Goal: Contribute content: Add original content to the website for others to see

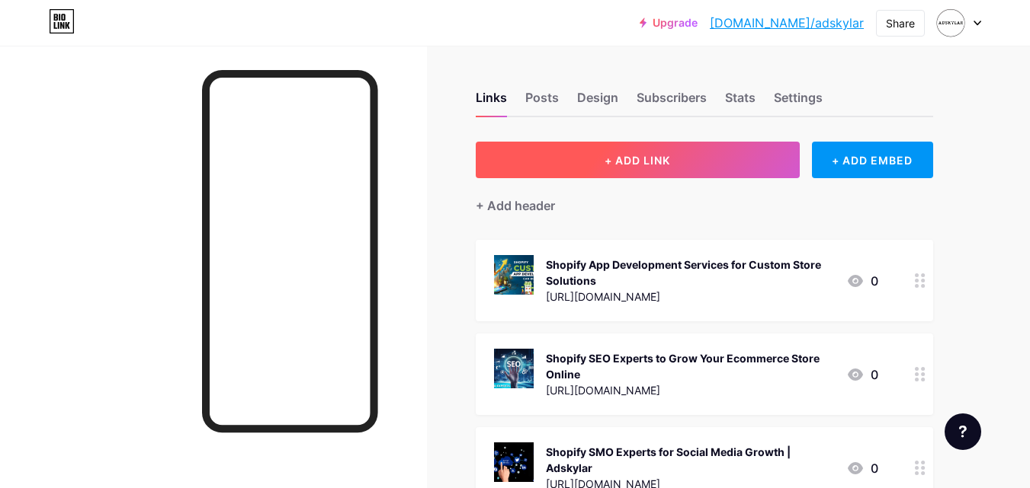
click at [652, 175] on button "+ ADD LINK" at bounding box center [638, 160] width 324 height 37
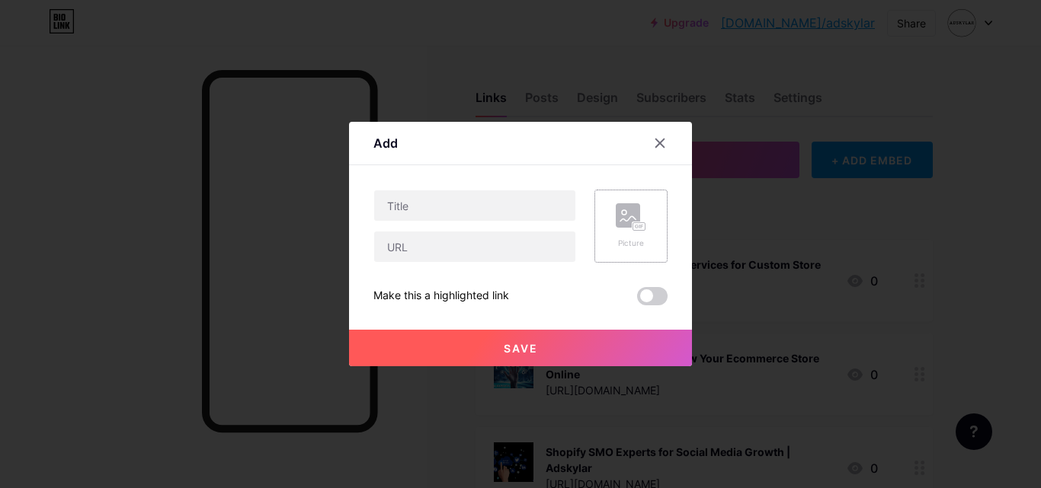
click at [629, 258] on div "Picture" at bounding box center [630, 226] width 73 height 73
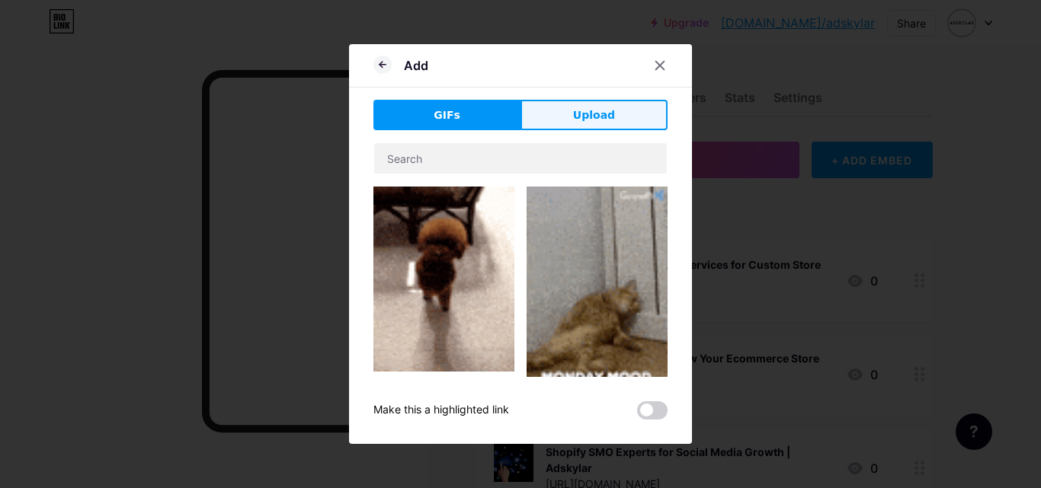
click at [596, 113] on span "Upload" at bounding box center [594, 115] width 42 height 16
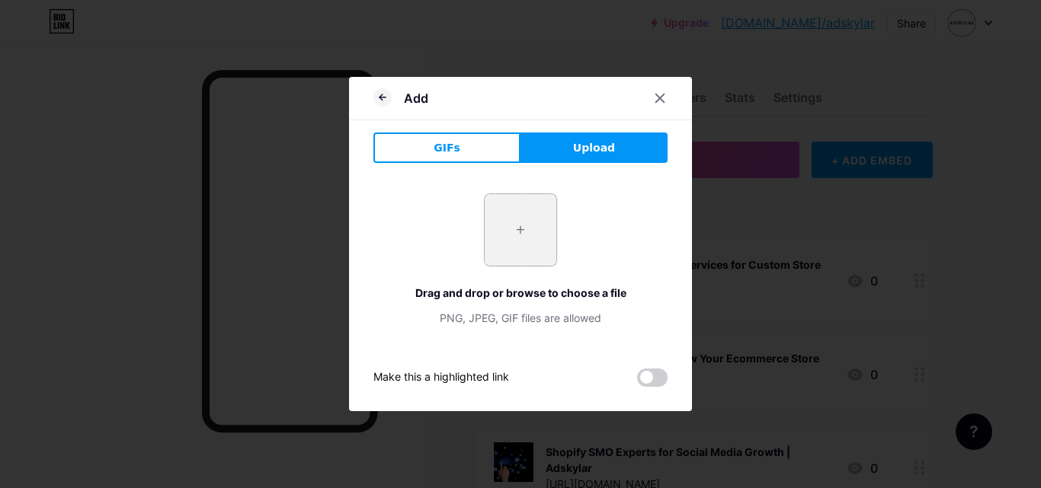
click at [510, 254] on input "file" at bounding box center [521, 230] width 72 height 72
type input "C:\fakepath\ecommerce to shopify migration.png"
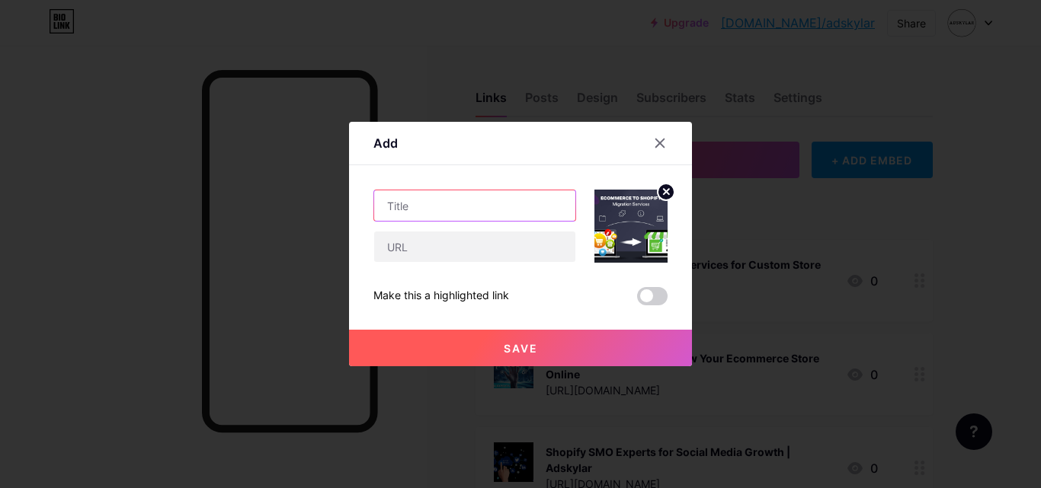
click at [428, 209] on input "text" at bounding box center [474, 206] width 201 height 30
paste input "Seamless Ecommerce to Shopify Migration Services | Adskylar"
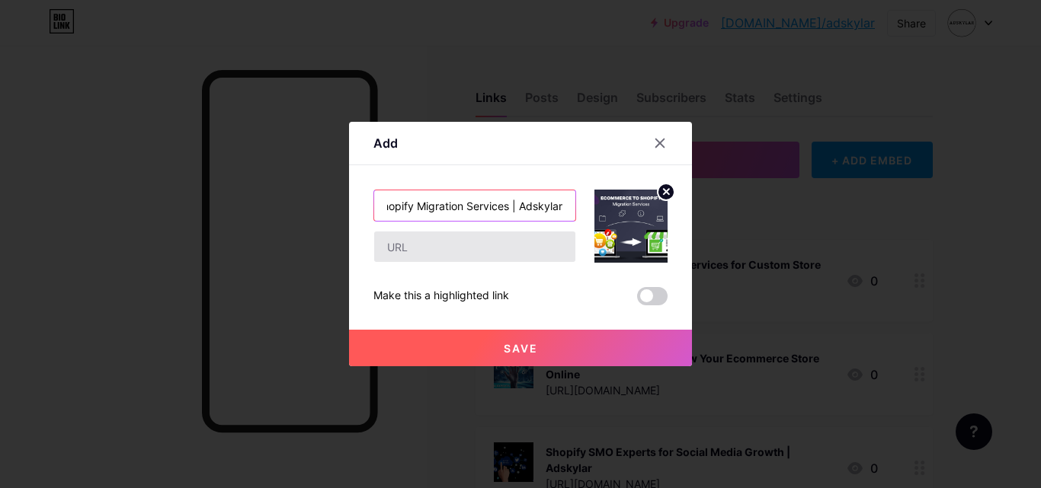
type input "Seamless Ecommerce to Shopify Migration Services | Adskylar"
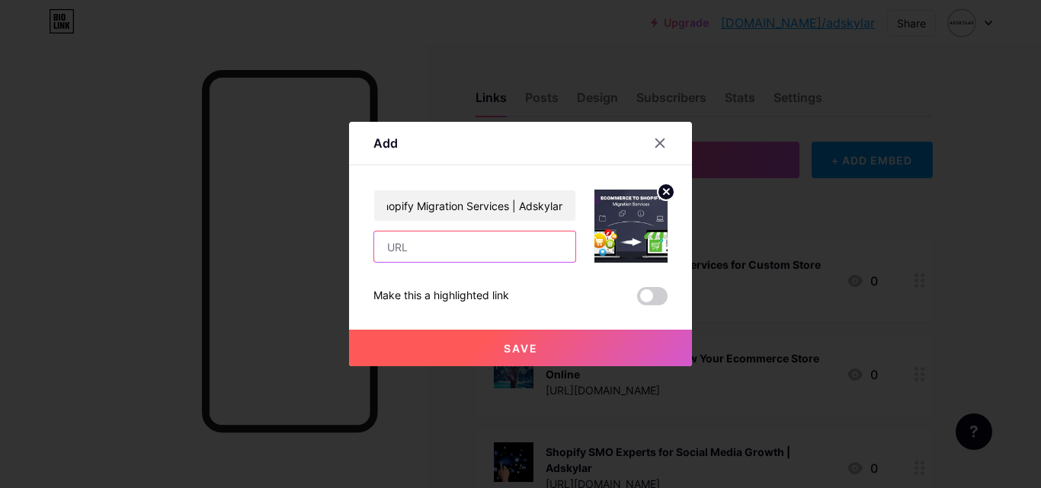
click at [419, 255] on input "text" at bounding box center [474, 247] width 201 height 30
paste input "[URL][DOMAIN_NAME]"
type input "[URL][DOMAIN_NAME]"
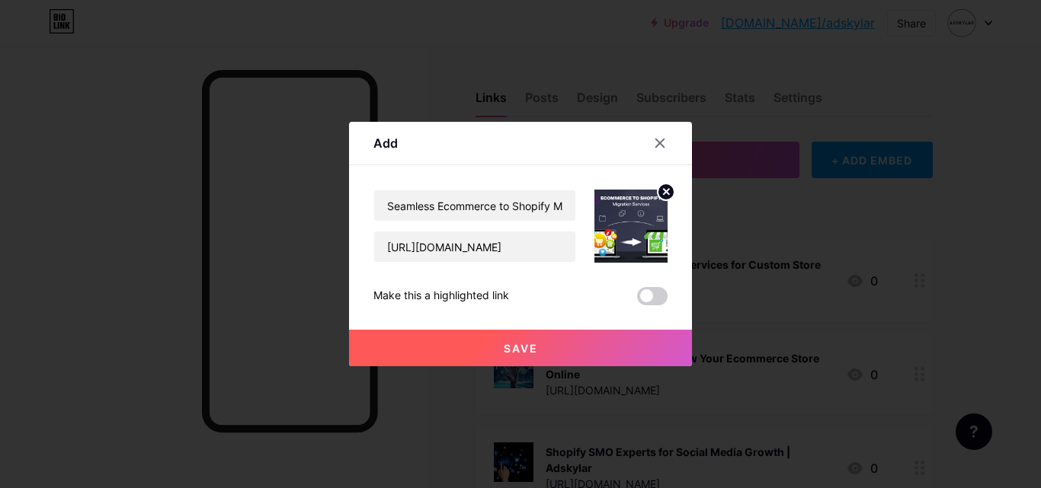
click at [552, 354] on button "Save" at bounding box center [520, 348] width 343 height 37
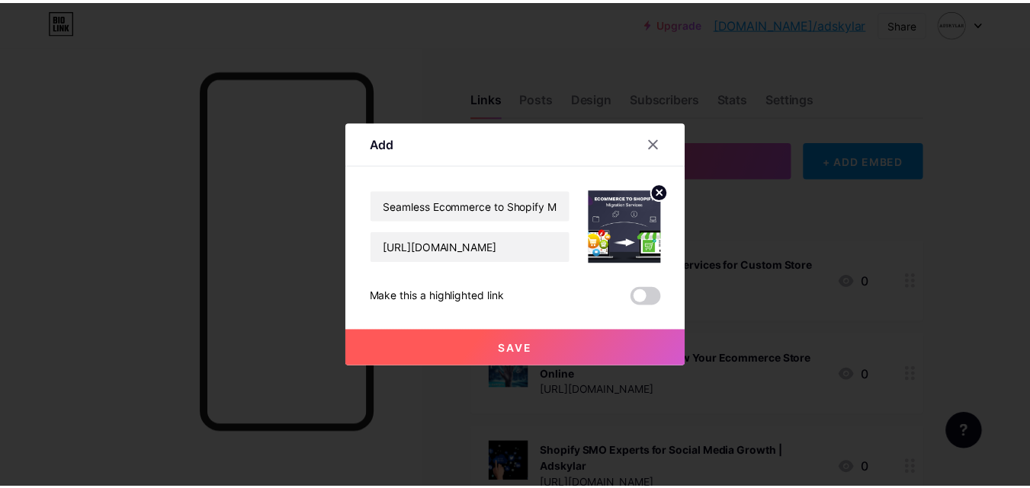
scroll to position [0, 0]
